Goal: Subscribe to service/newsletter

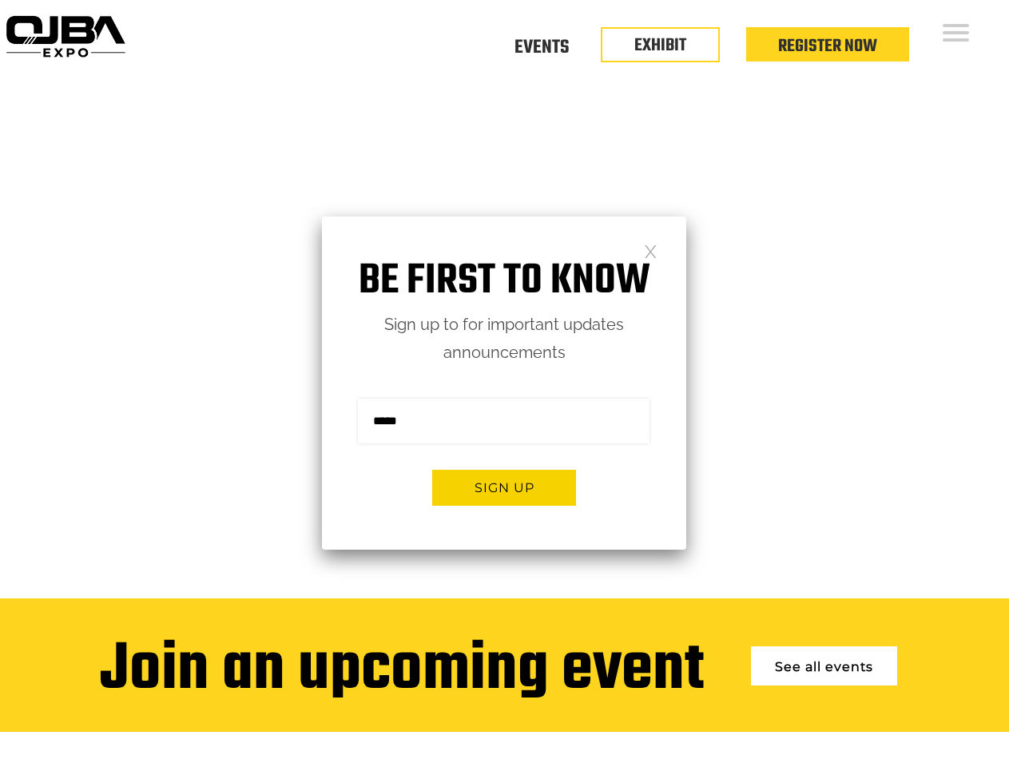
click at [504, 384] on form "Sign me up for the newsletter! ******* Sign up" at bounding box center [504, 458] width 364 height 183
click at [504, 487] on button "Sign up" at bounding box center [504, 488] width 144 height 36
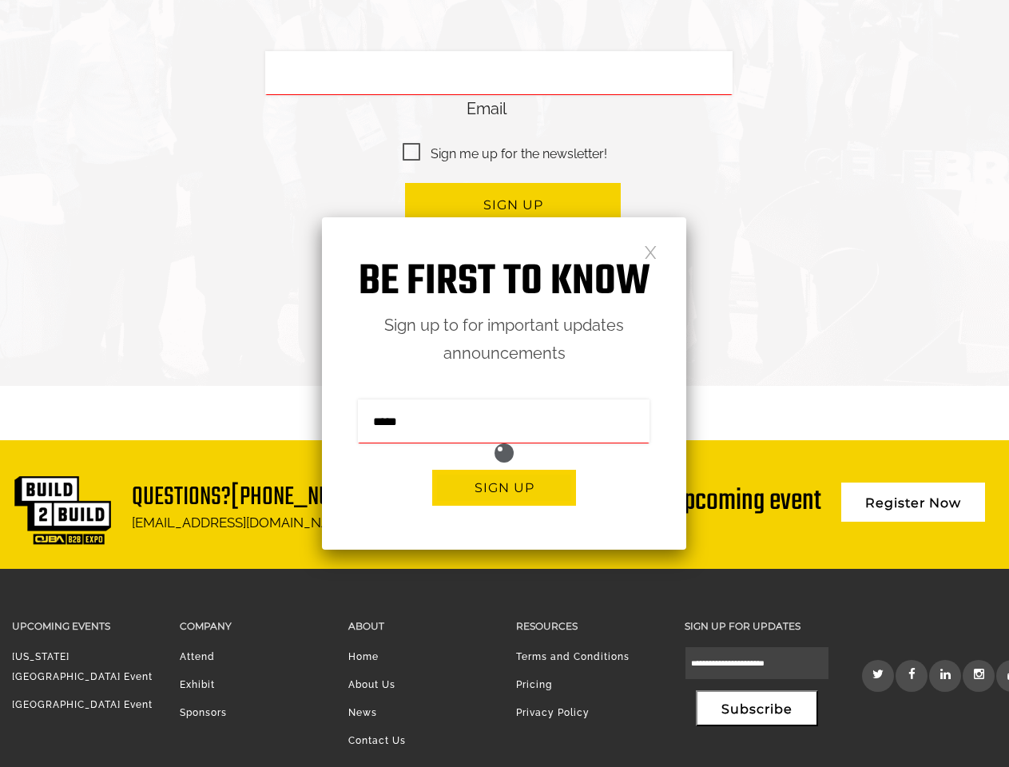
scroll to position [3511, 0]
